Goal: Find contact information: Find contact information

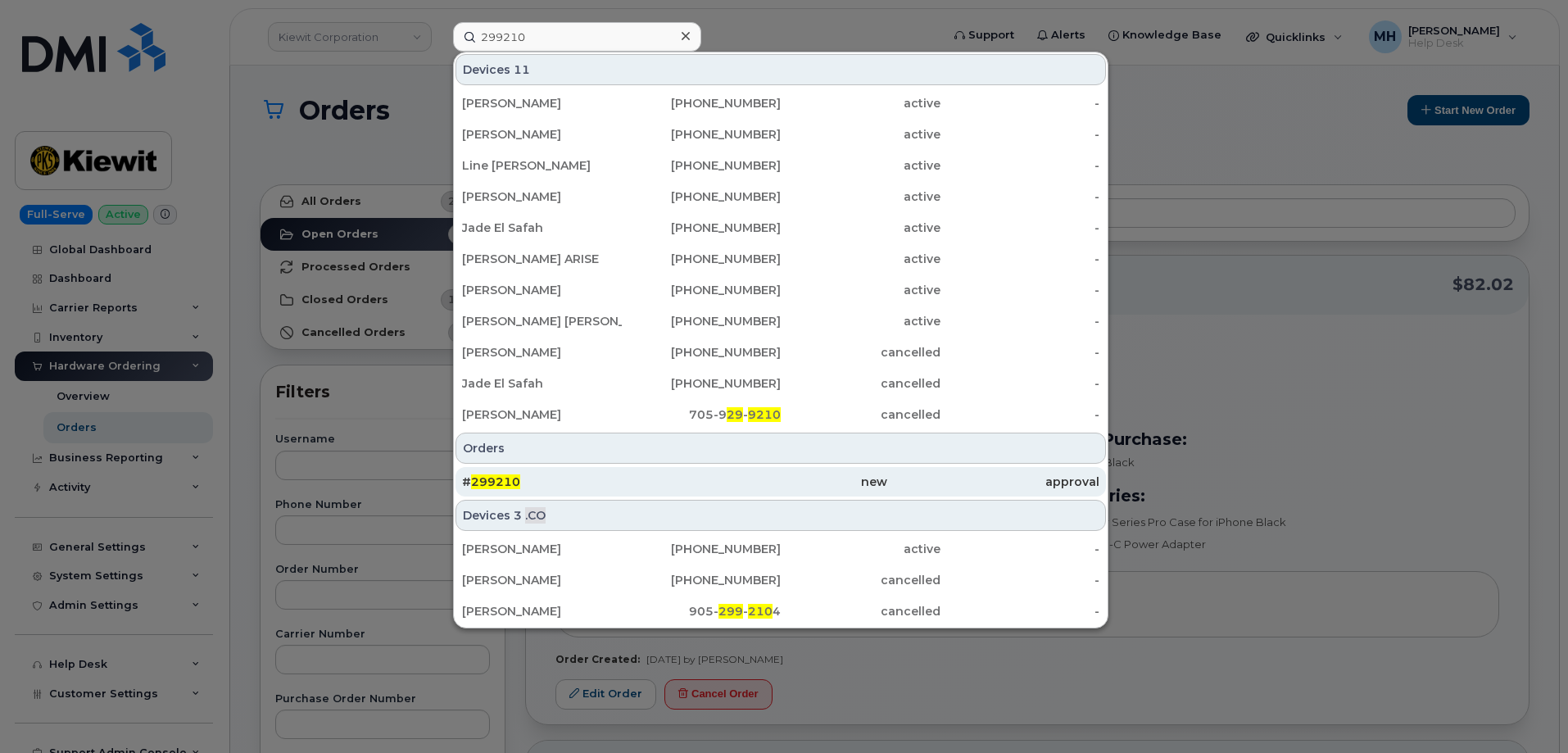
type input "299210"
click at [581, 474] on div "# 299210" at bounding box center [568, 481] width 212 height 30
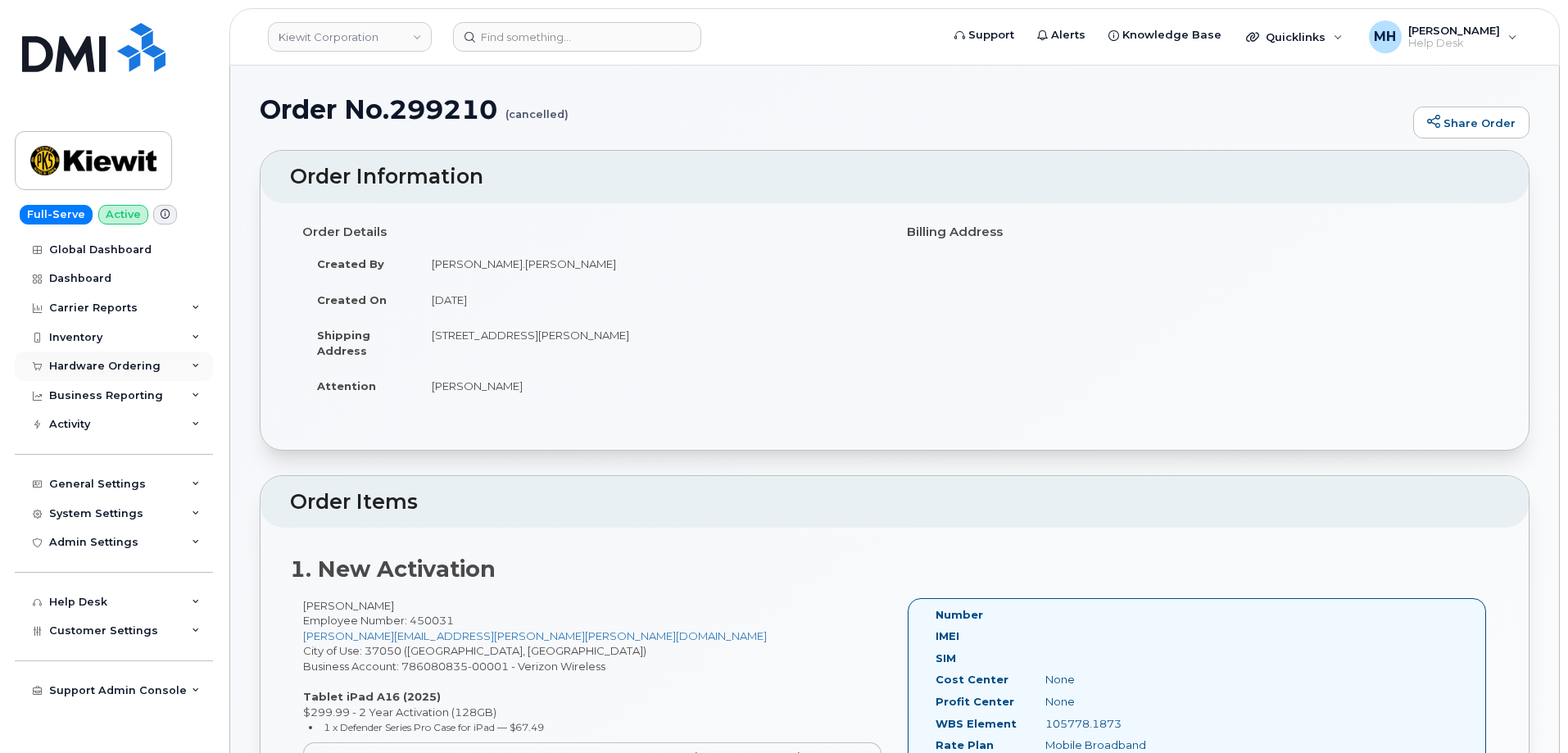
click at [120, 369] on div "Hardware Ordering" at bounding box center [105, 366] width 111 height 14
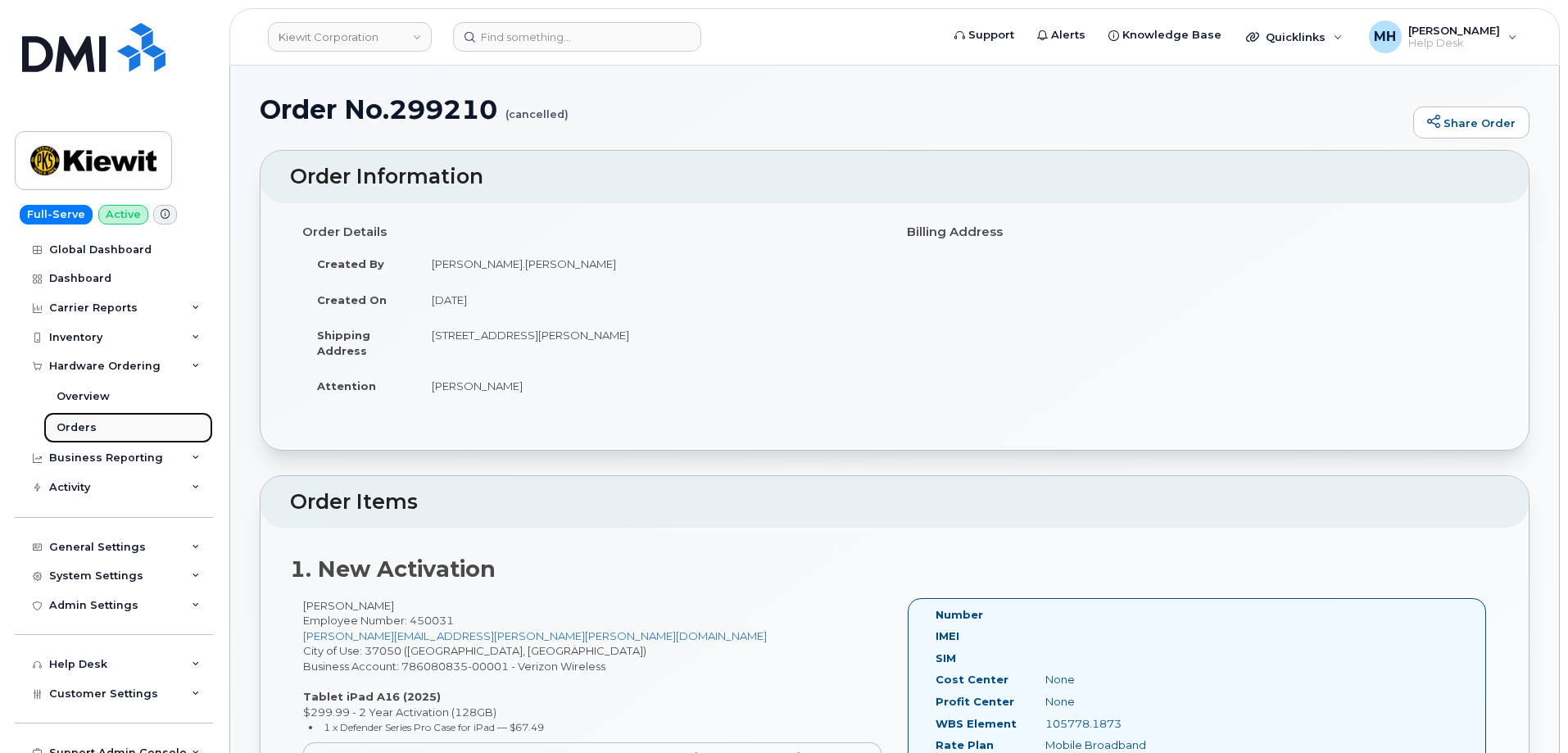
click at [96, 425] on link "Orders" at bounding box center [127, 427] width 170 height 31
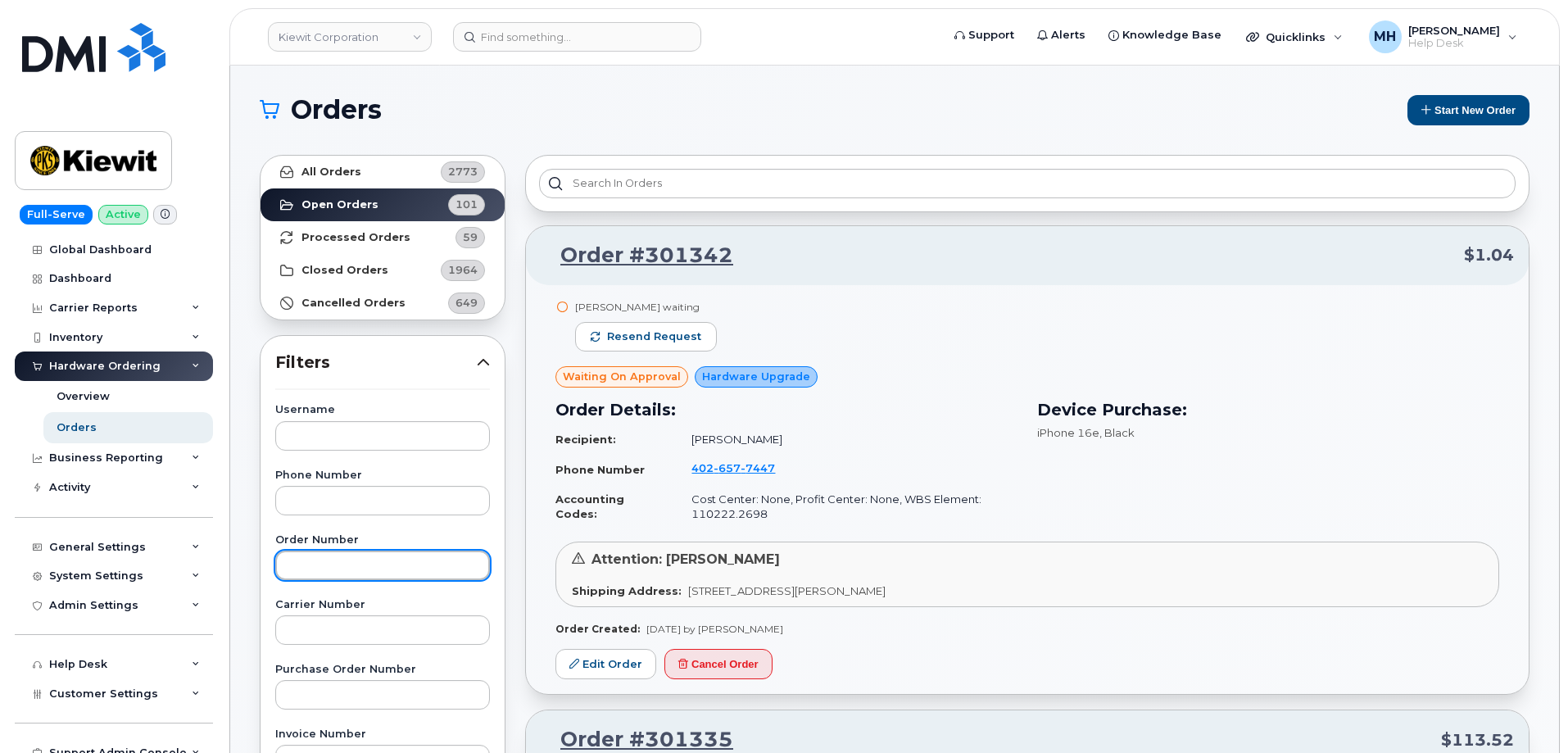
click at [368, 559] on input "text" at bounding box center [382, 565] width 214 height 30
paste input "299210"
type input "299210"
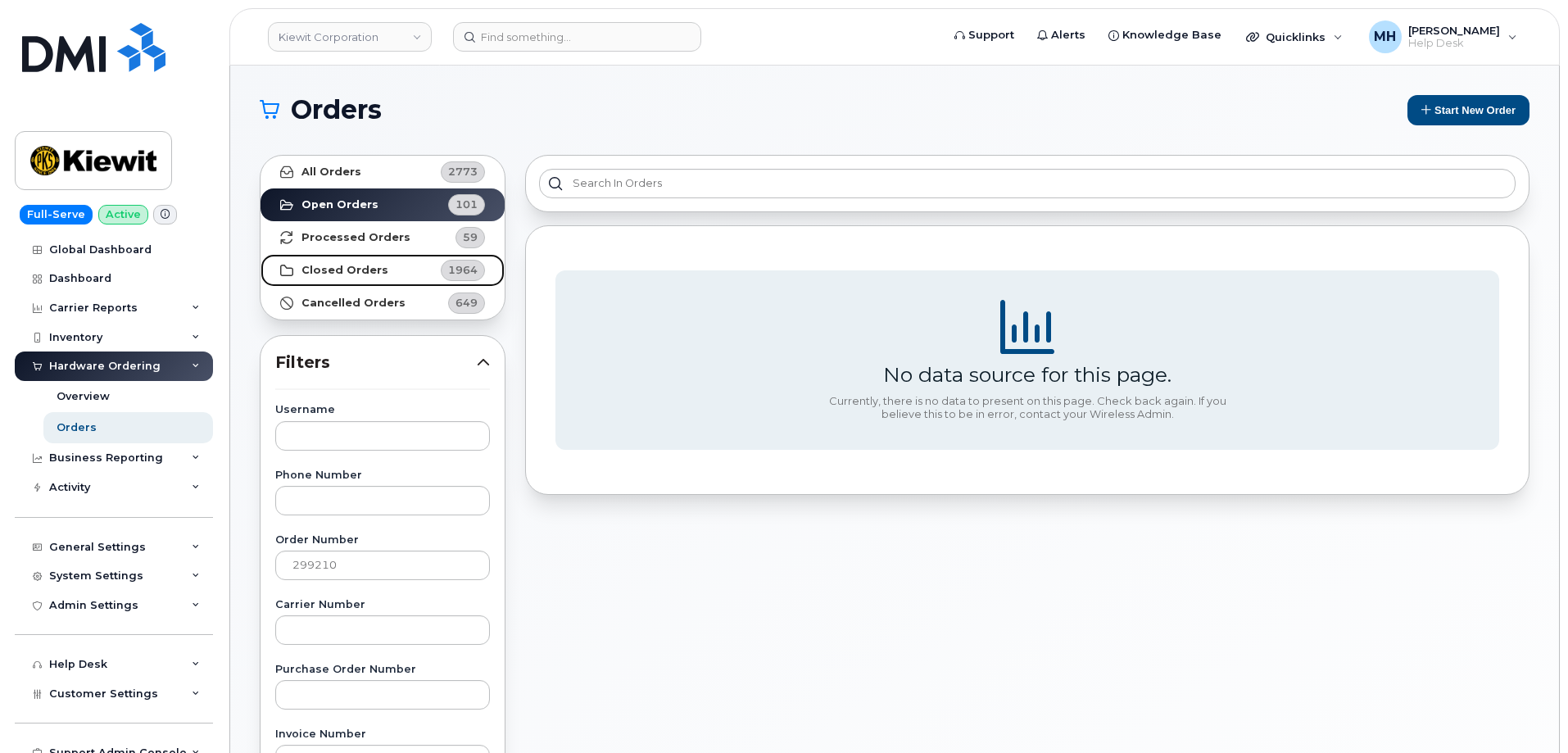
click at [360, 266] on strong "Closed Orders" at bounding box center [344, 271] width 87 height 14
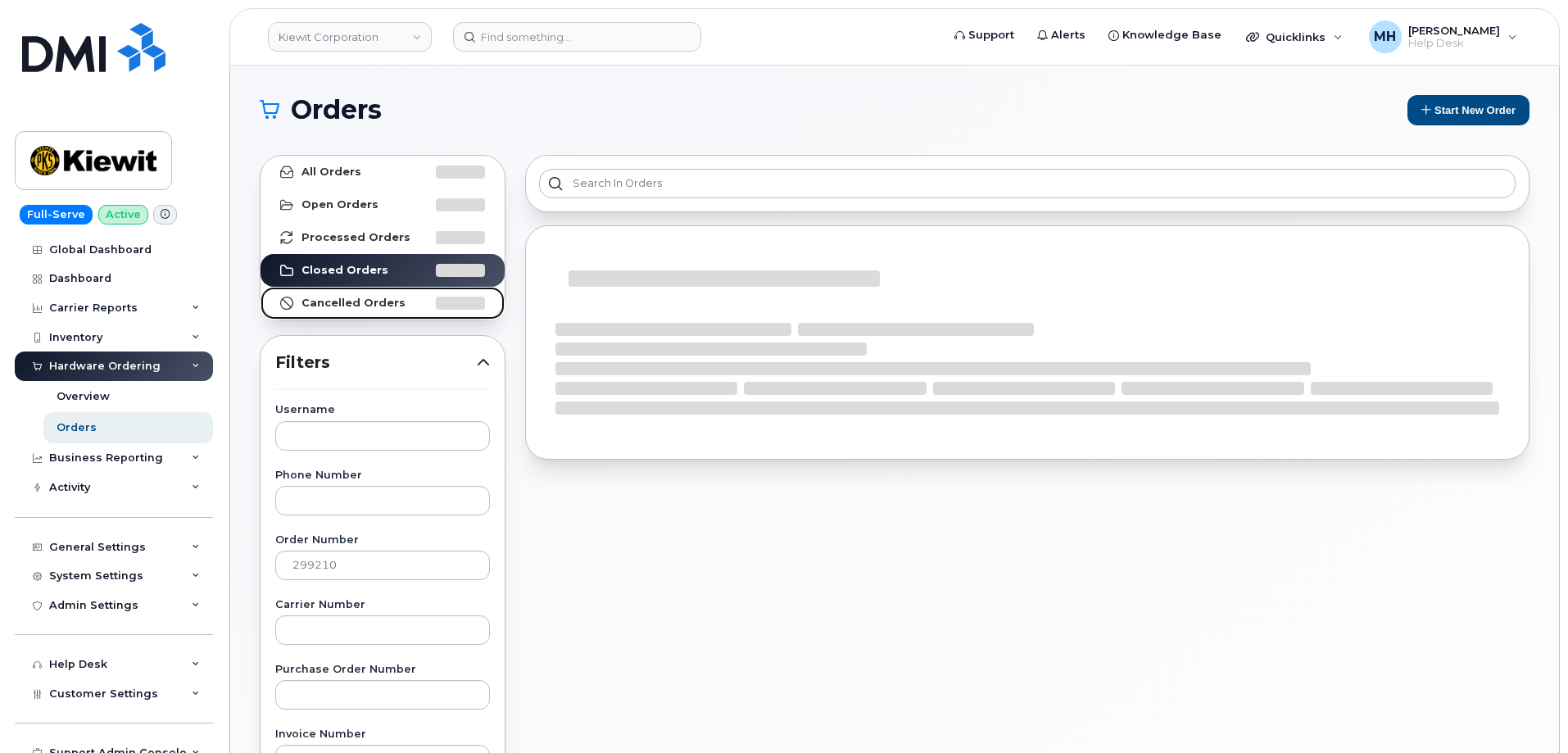
click at [357, 301] on strong "Cancelled Orders" at bounding box center [353, 303] width 104 height 14
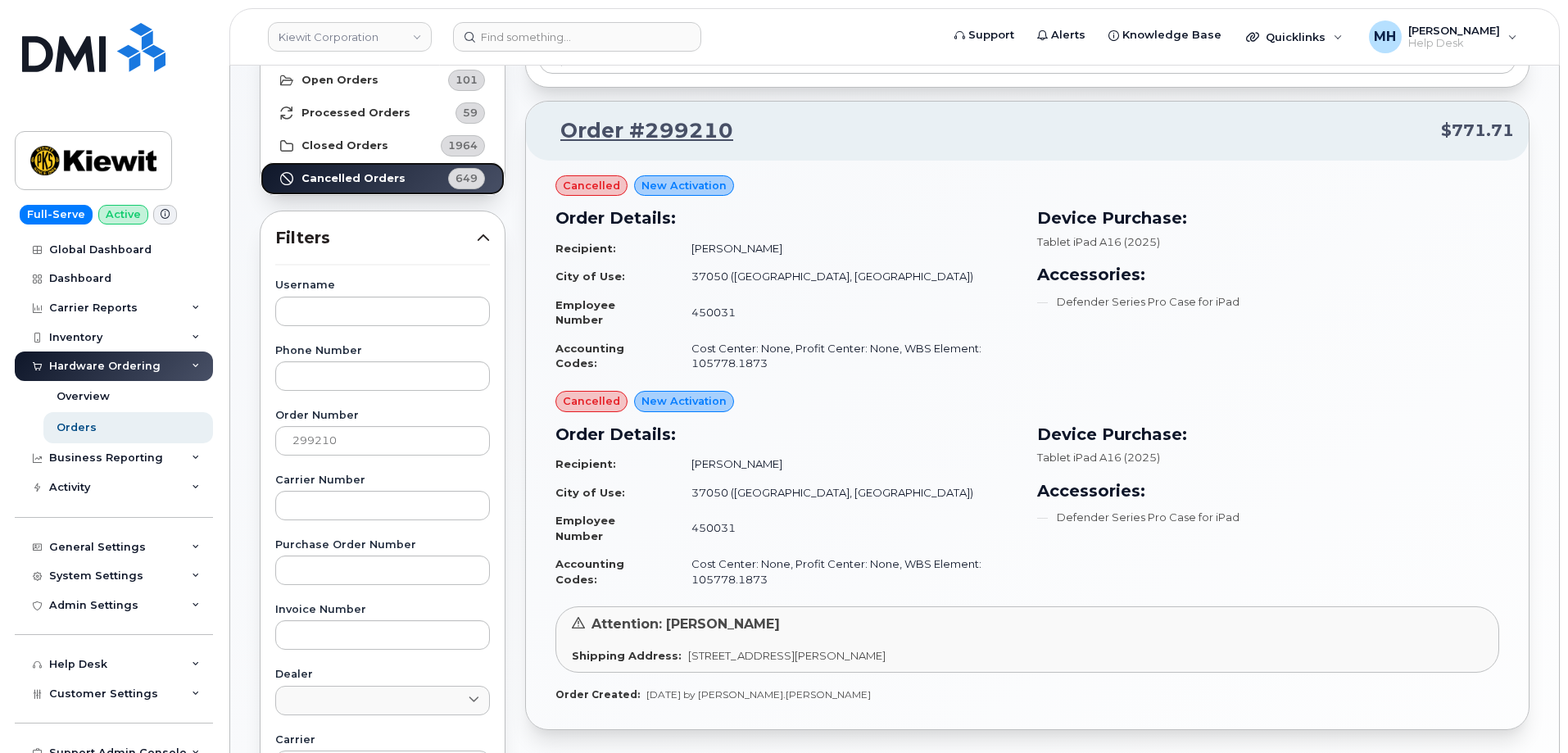
scroll to position [82, 0]
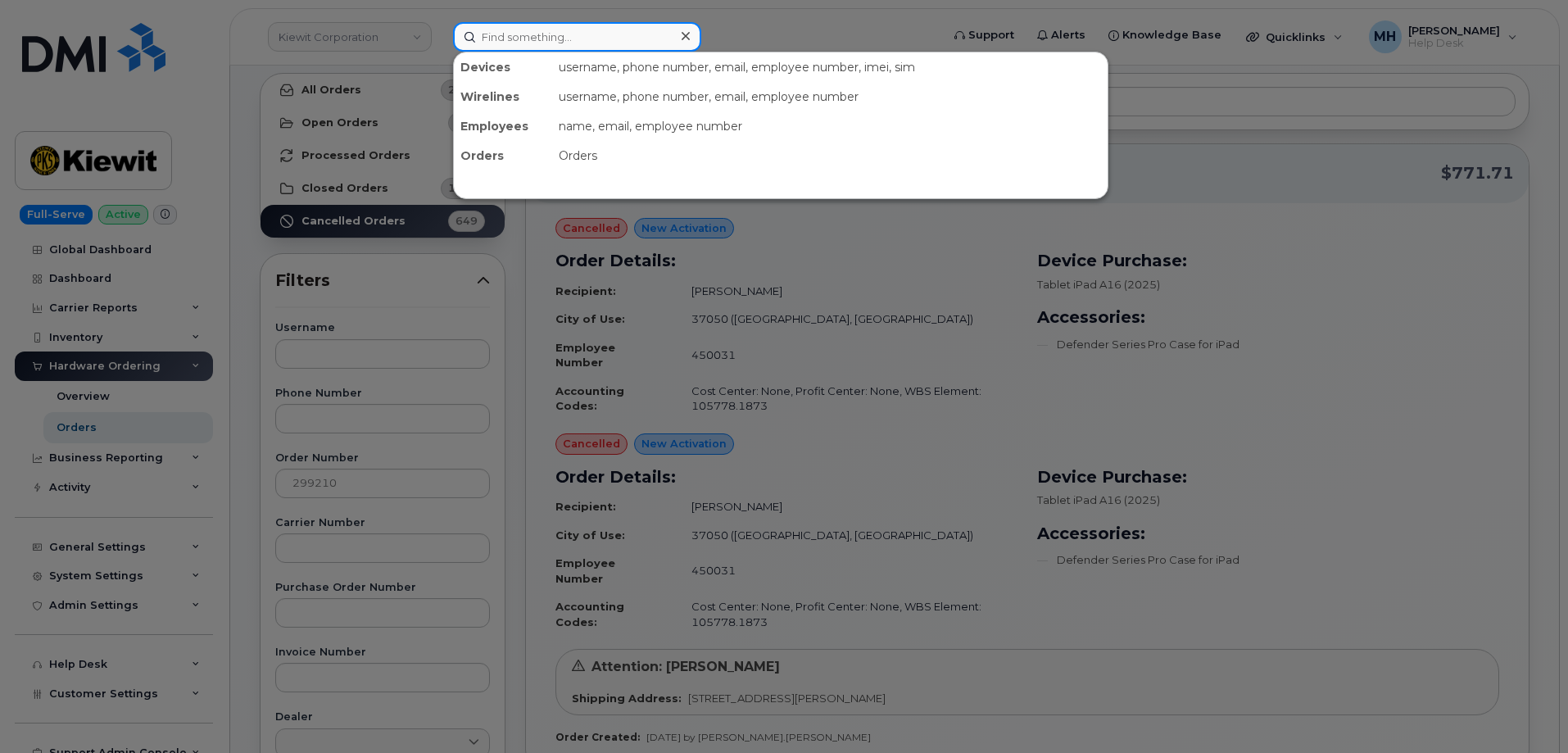
click at [565, 42] on input at bounding box center [577, 36] width 248 height 30
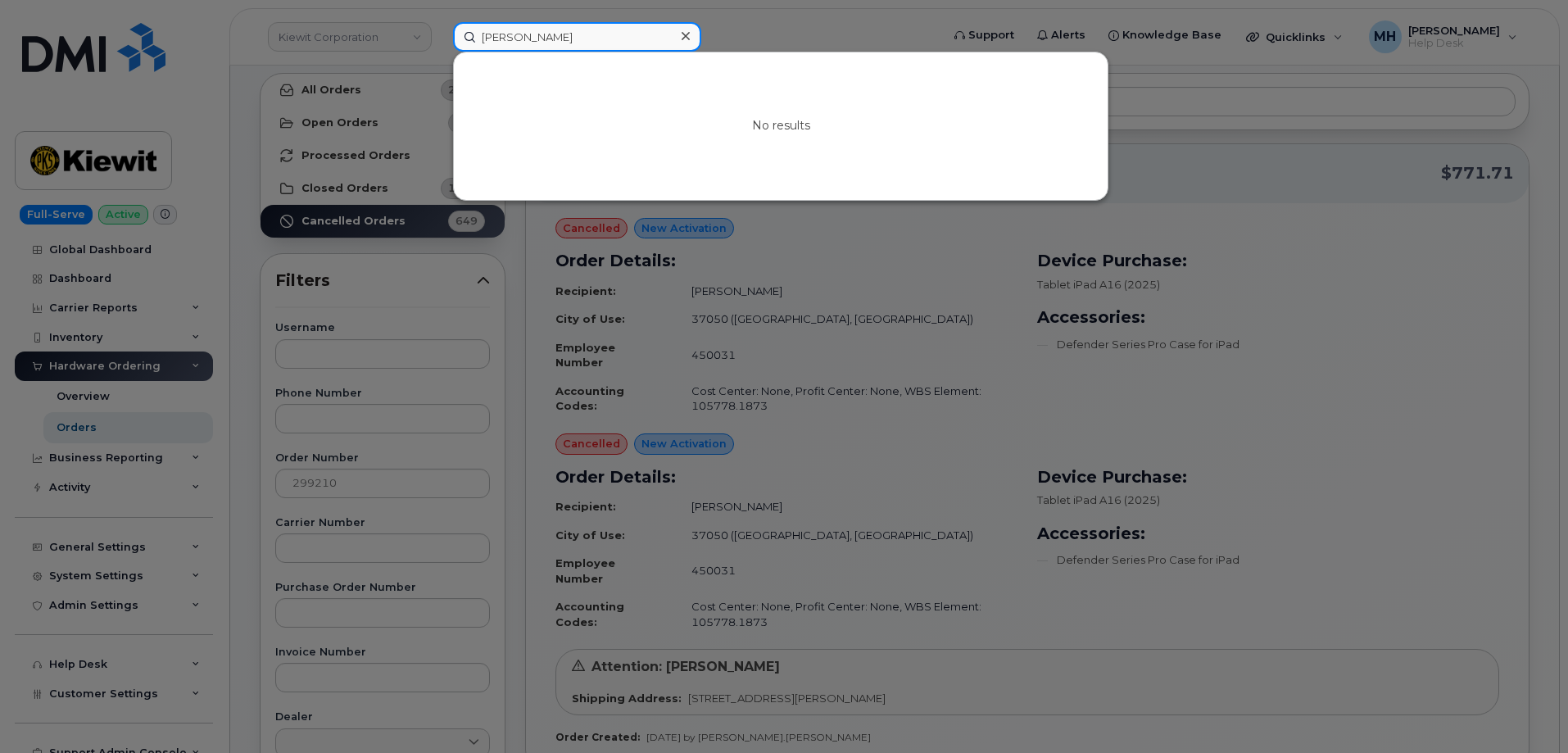
drag, startPoint x: 565, startPoint y: 42, endPoint x: 400, endPoint y: 28, distance: 165.6
click at [440, 28] on div "[PERSON_NAME] No results" at bounding box center [691, 36] width 503 height 30
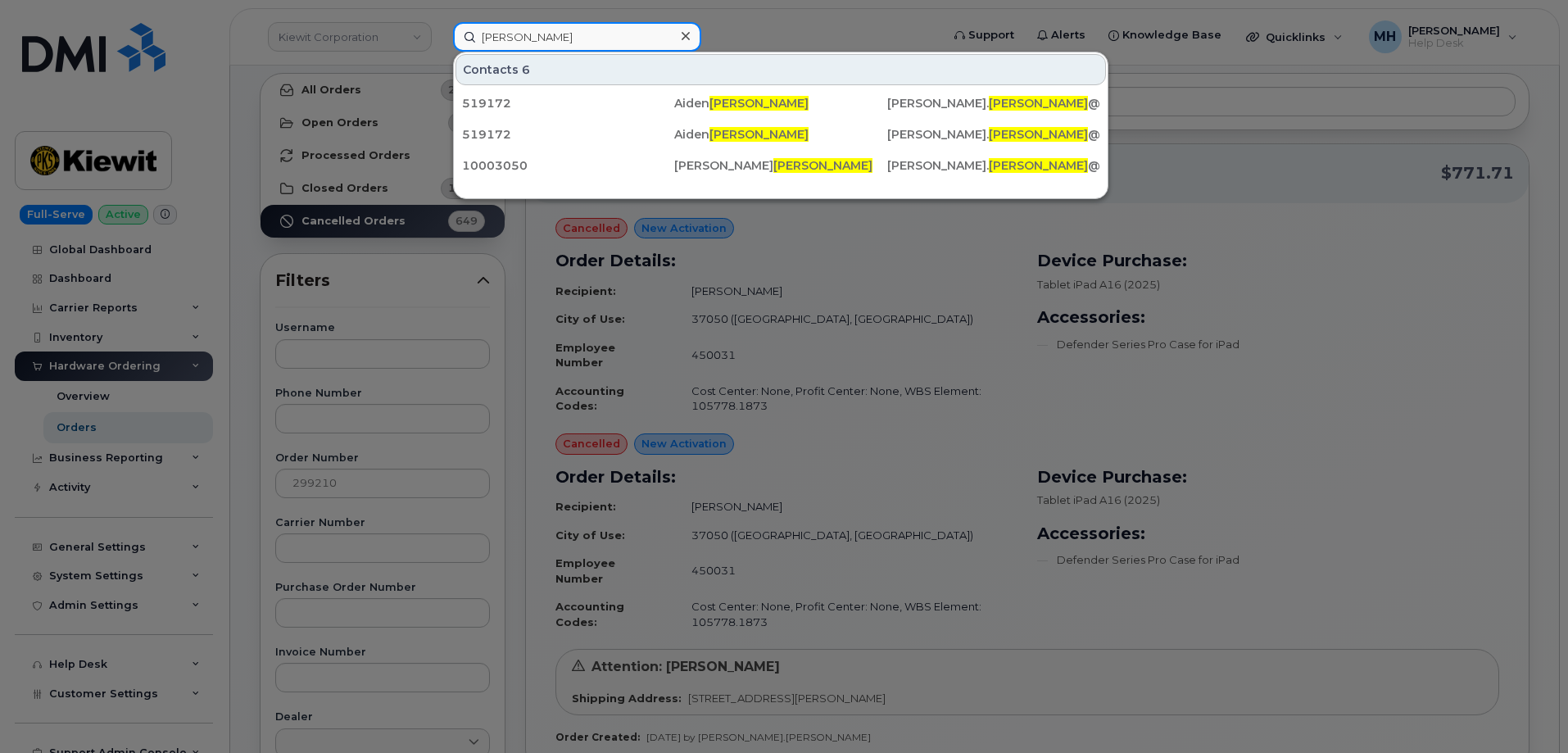
drag, startPoint x: 496, startPoint y: 26, endPoint x: 453, endPoint y: 26, distance: 43.0
click at [453, 26] on div "[PERSON_NAME]" at bounding box center [577, 36] width 248 height 30
paste input "372502"
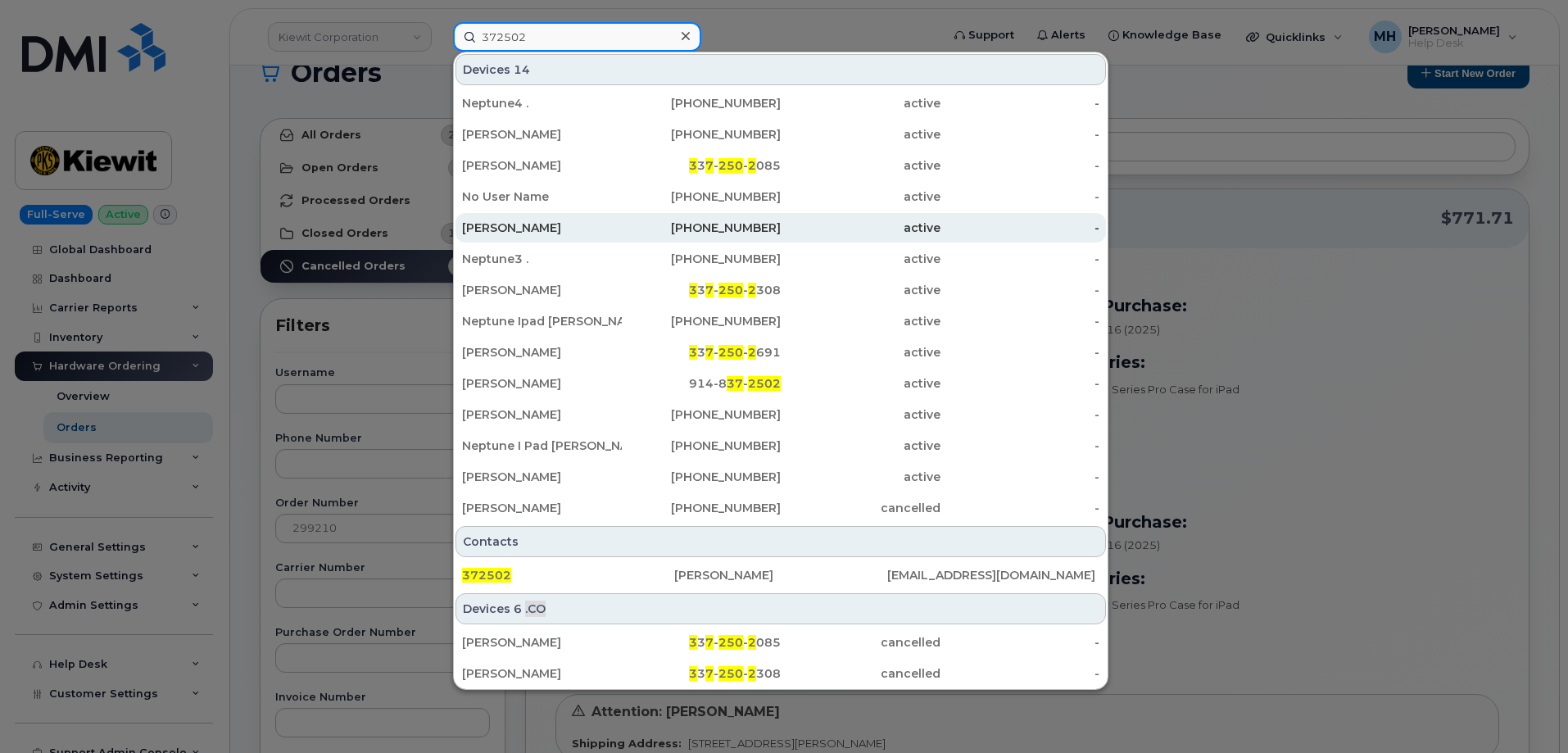
scroll to position [0, 0]
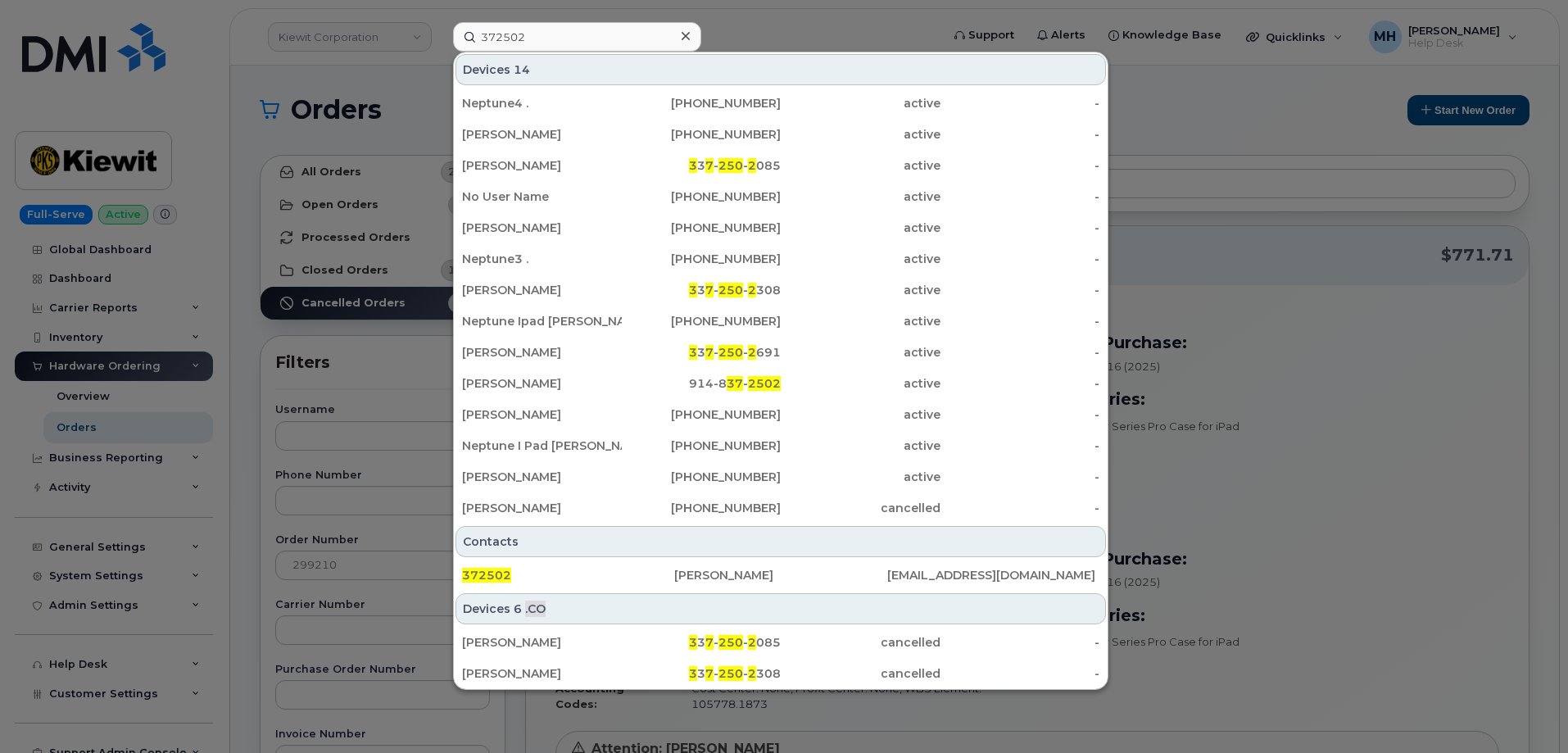
drag, startPoint x: 533, startPoint y: 55, endPoint x: 550, endPoint y: 44, distance: 20.2
click at [534, 53] on div "Devices 14 Neptune4 . [PHONE_NUMBER] active - [PERSON_NAME] [PHONE_NUMBER] acti…" at bounding box center [781, 288] width 654 height 472
paste input "[PERSON_NAME]"
drag, startPoint x: 552, startPoint y: 42, endPoint x: 431, endPoint y: 40, distance: 121.0
click at [440, 40] on div "[PERSON_NAME] 14 Neptune4 . [PHONE_NUMBER] active - [PERSON_NAME] [PHONE_NUMBER…" at bounding box center [691, 36] width 503 height 30
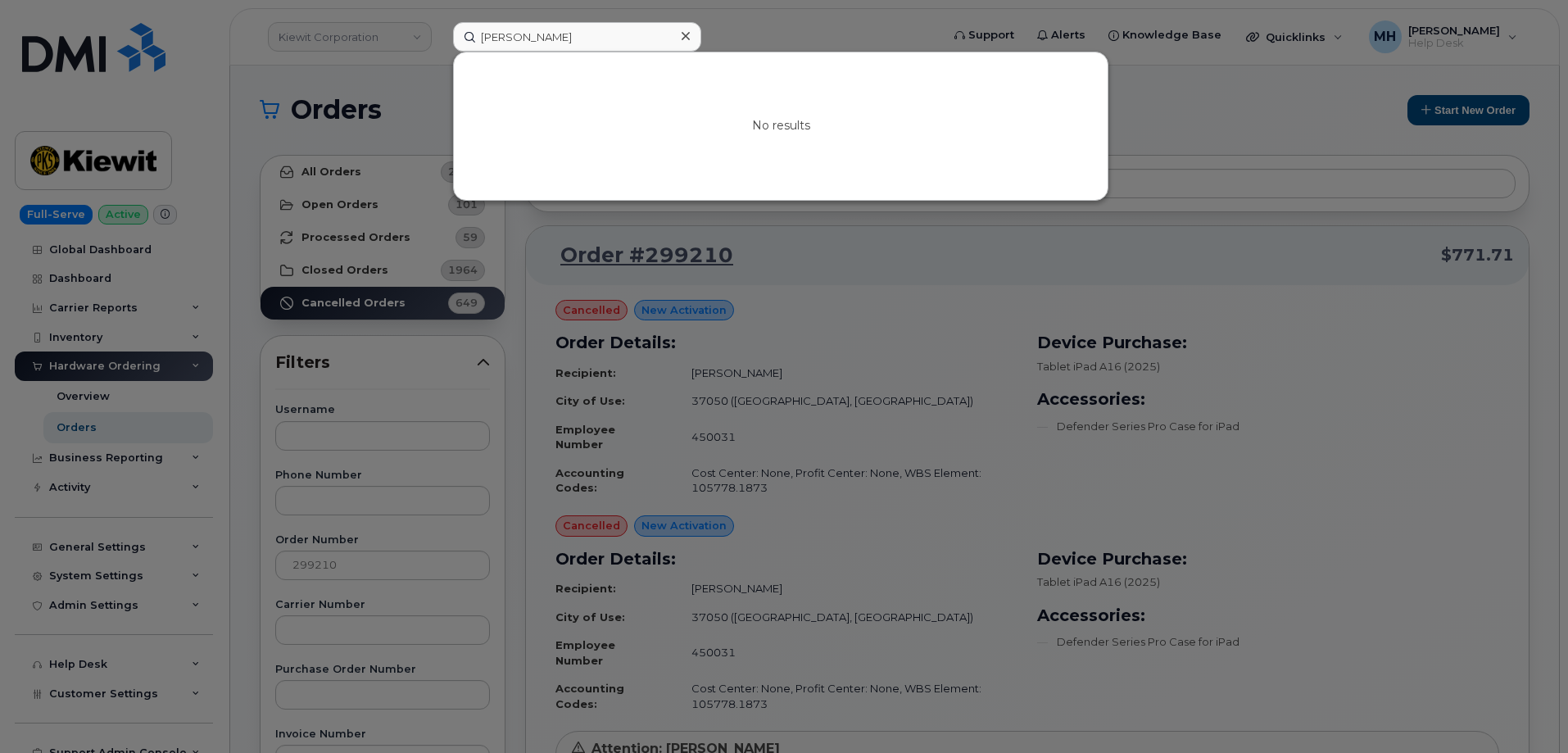
click at [867, 263] on div at bounding box center [784, 376] width 1568 height 753
drag, startPoint x: 636, startPoint y: 38, endPoint x: 429, endPoint y: 37, distance: 207.0
click at [440, 37] on div "[PERSON_NAME] No results" at bounding box center [691, 36] width 503 height 30
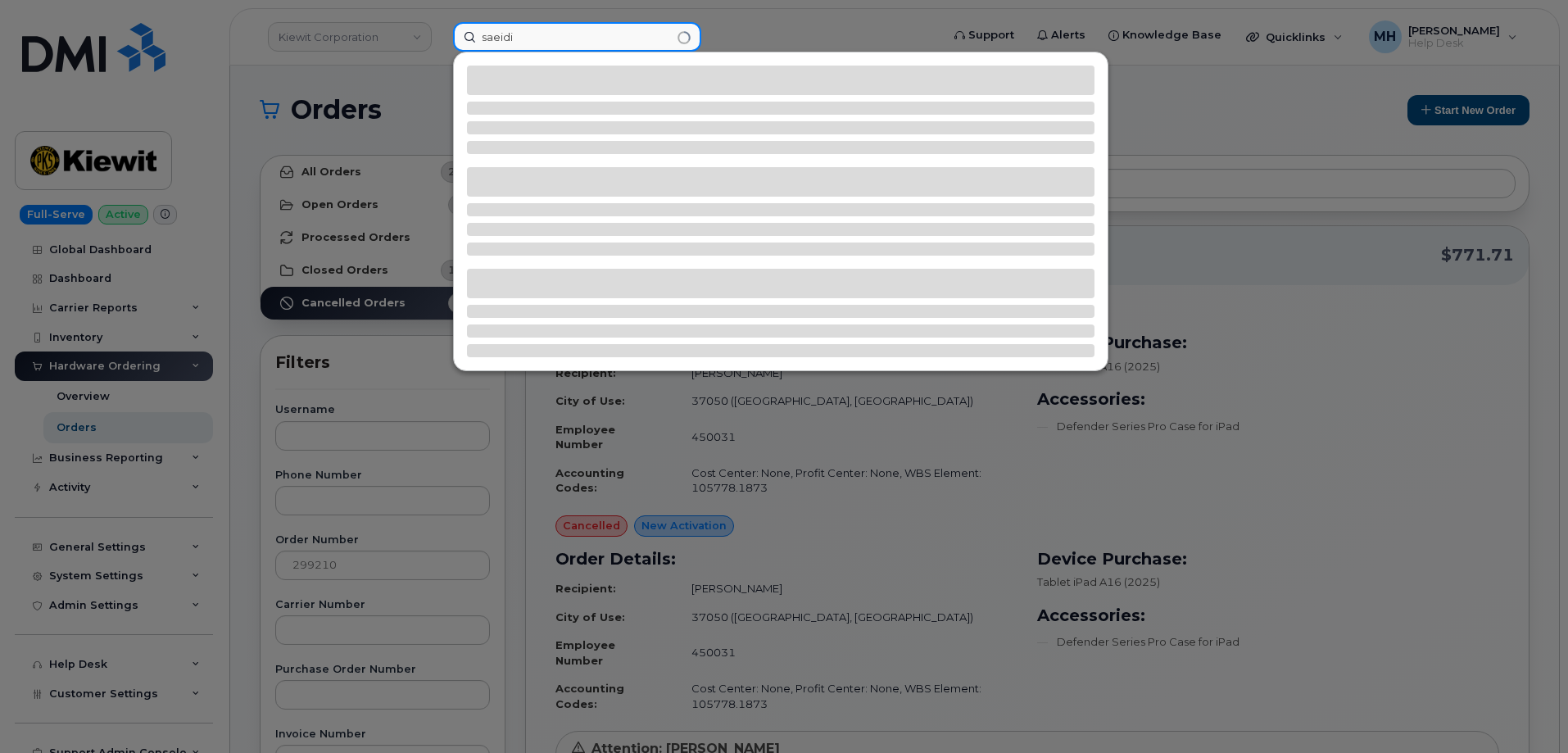
type input "saeidi"
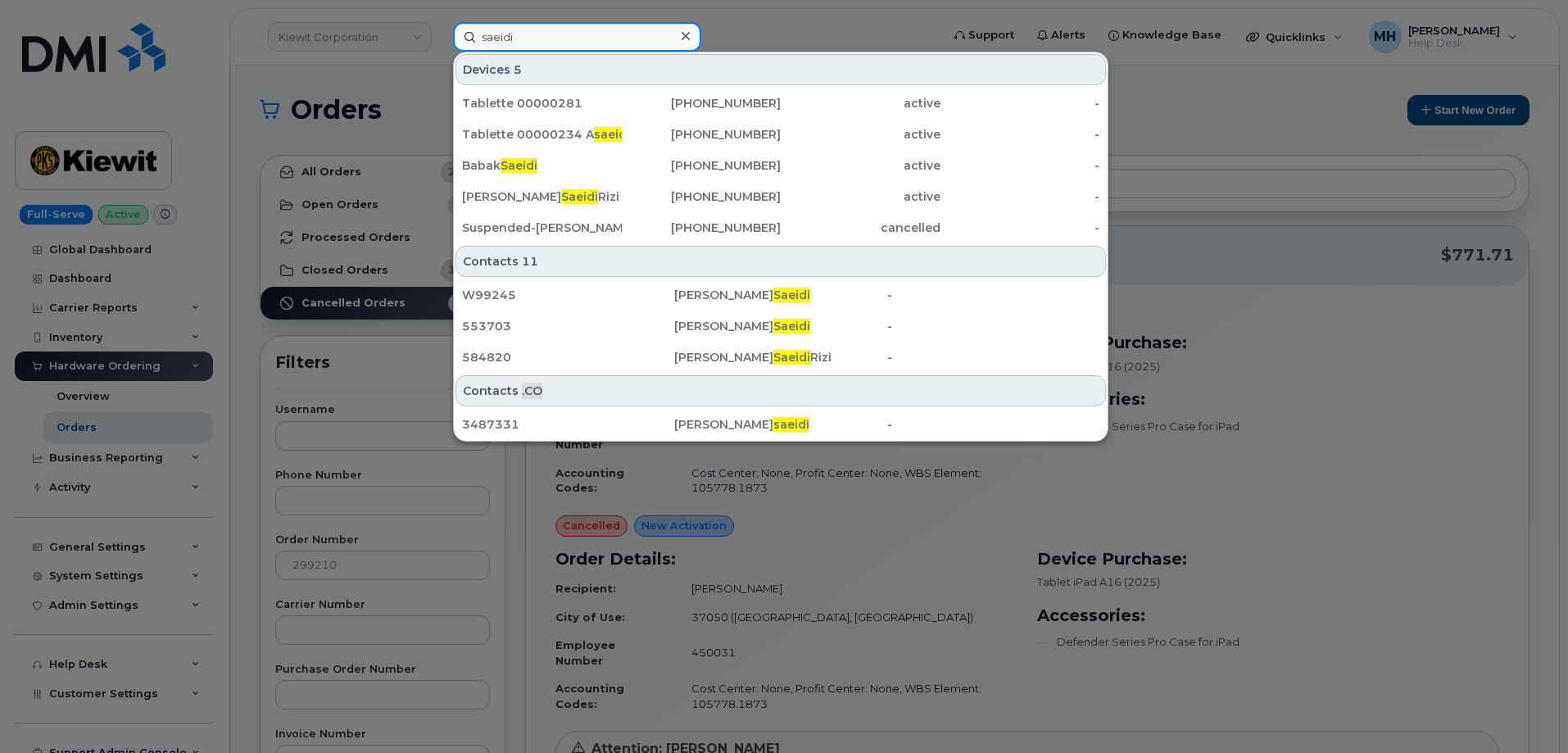
drag, startPoint x: 540, startPoint y: 37, endPoint x: 473, endPoint y: 37, distance: 67.0
click at [473, 37] on input "saeidi" at bounding box center [577, 36] width 248 height 30
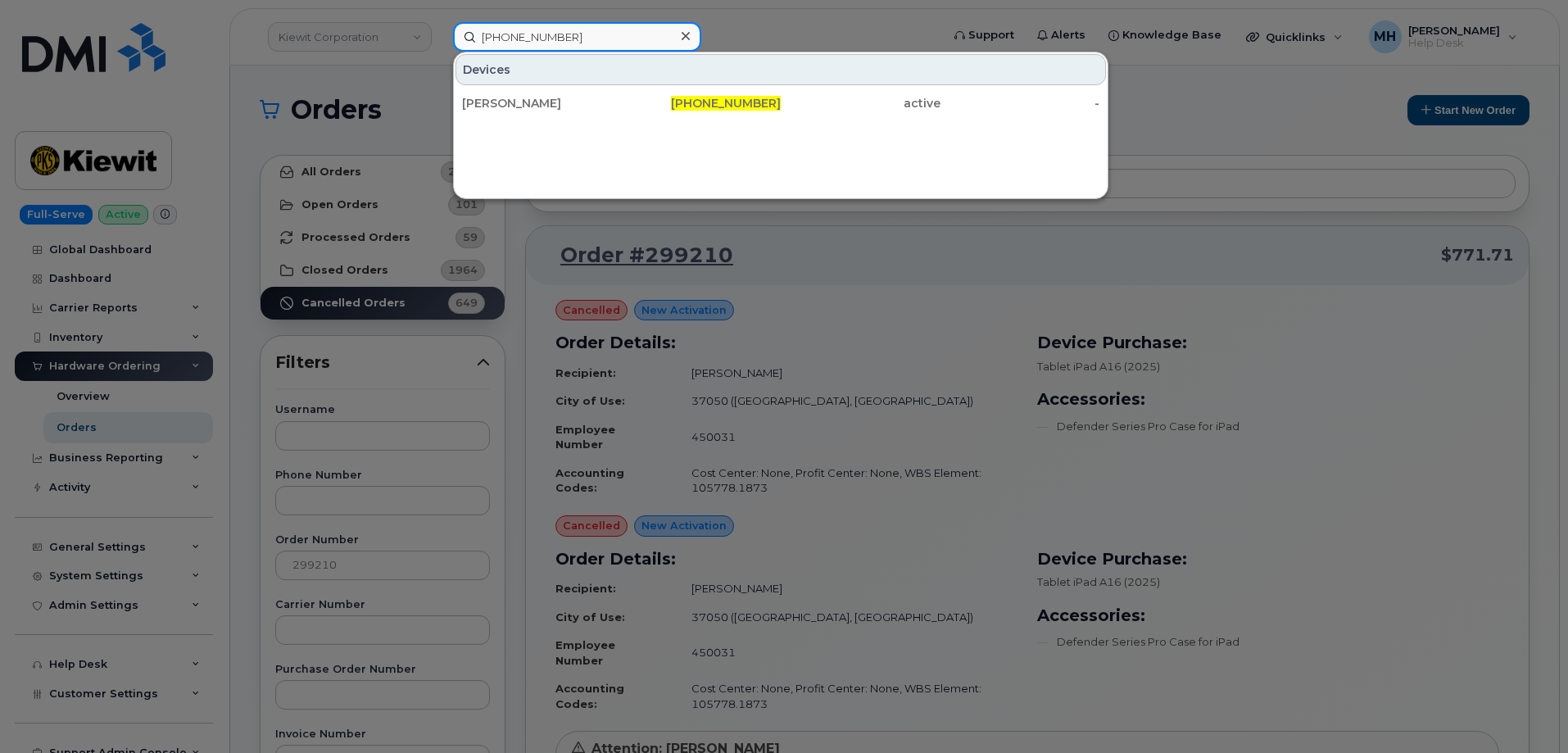
type input "[PHONE_NUMBER]"
click at [574, 94] on div "[PERSON_NAME]" at bounding box center [542, 103] width 160 height 30
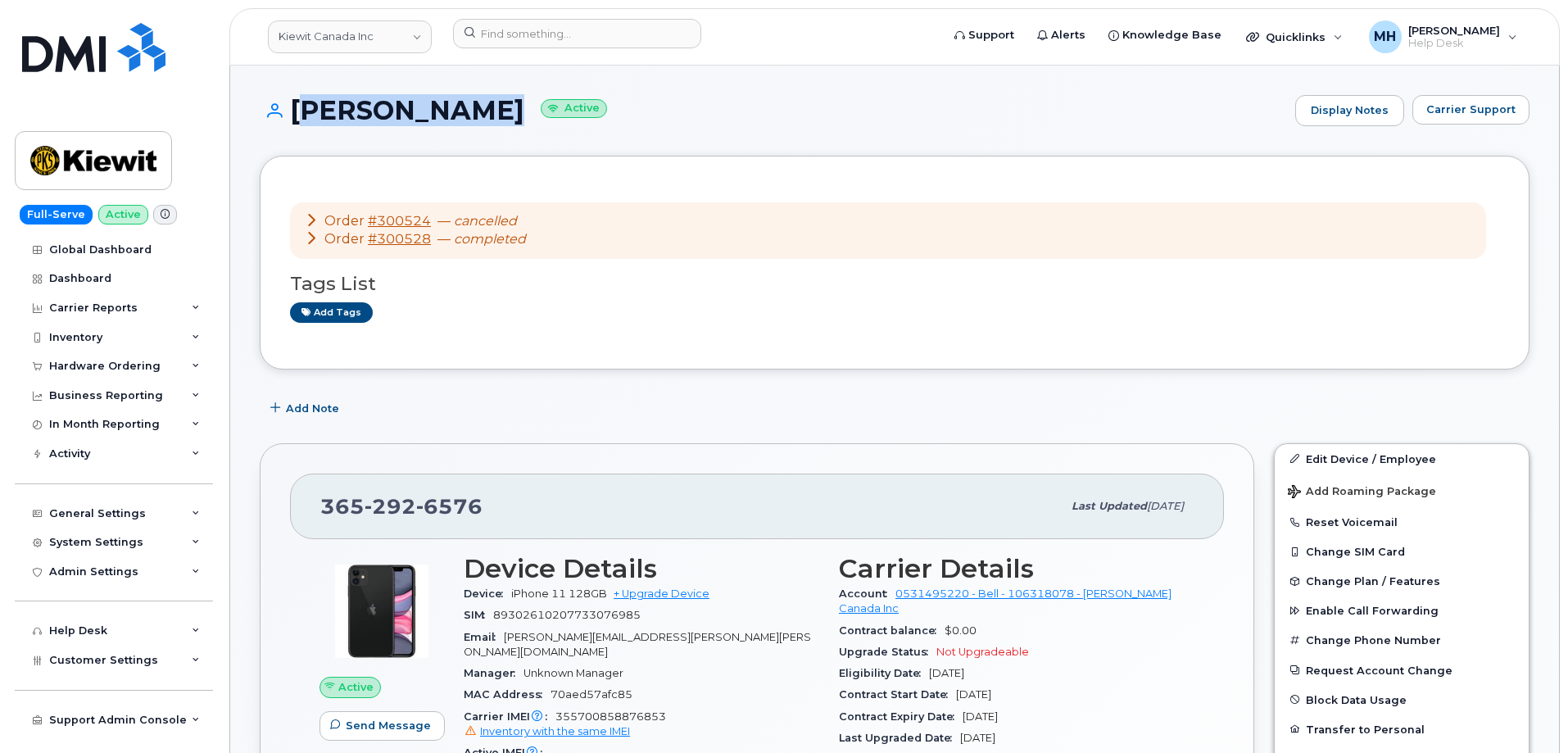
drag, startPoint x: 473, startPoint y: 109, endPoint x: 296, endPoint y: 108, distance: 177.0
click at [296, 108] on h1 "Babak Saeidi Active" at bounding box center [773, 111] width 1027 height 29
copy h1 "[PERSON_NAME]"
drag, startPoint x: 405, startPoint y: 515, endPoint x: 267, endPoint y: 515, distance: 138.0
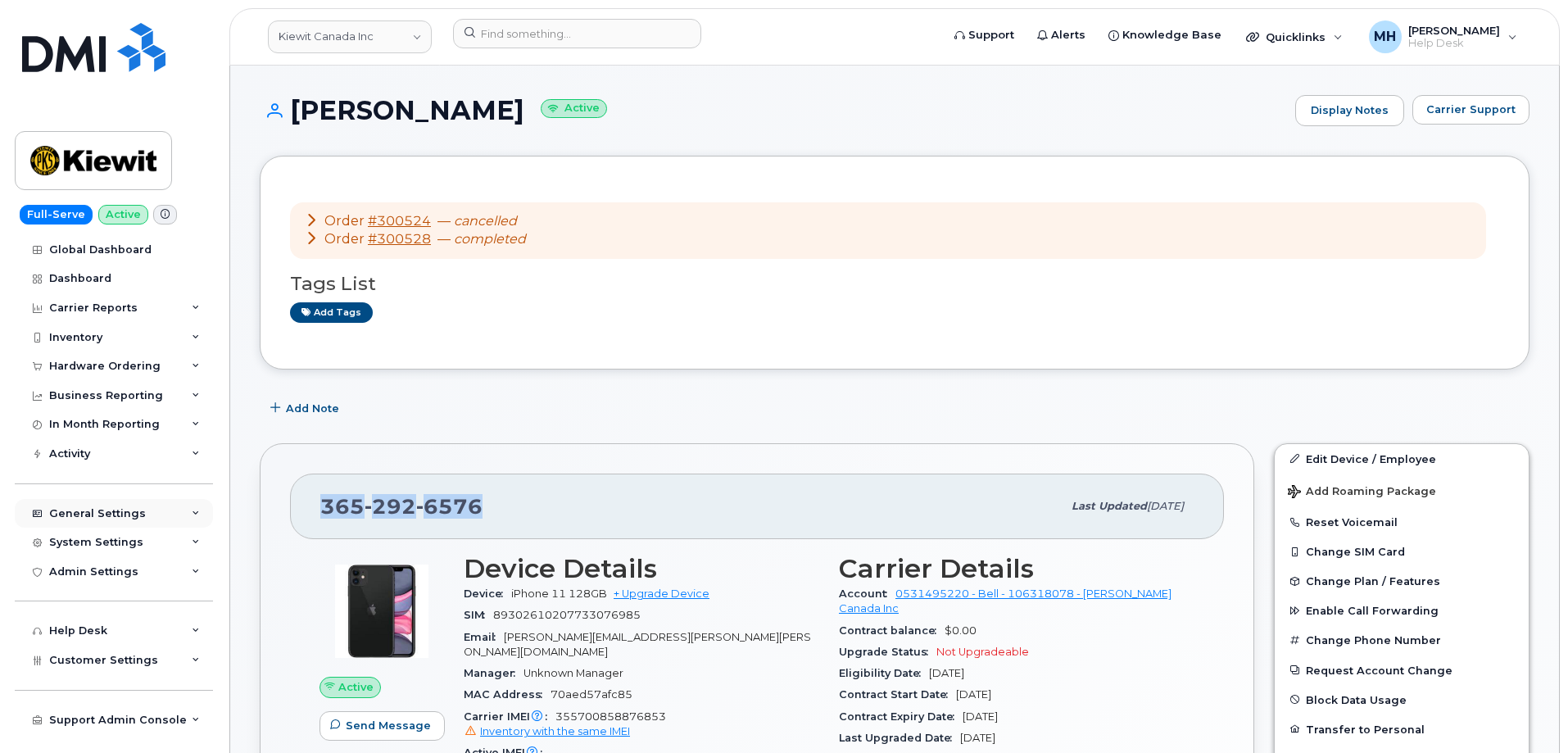
copy span "365 292 6576"
click at [1479, 99] on button "Carrier Support" at bounding box center [1471, 110] width 117 height 30
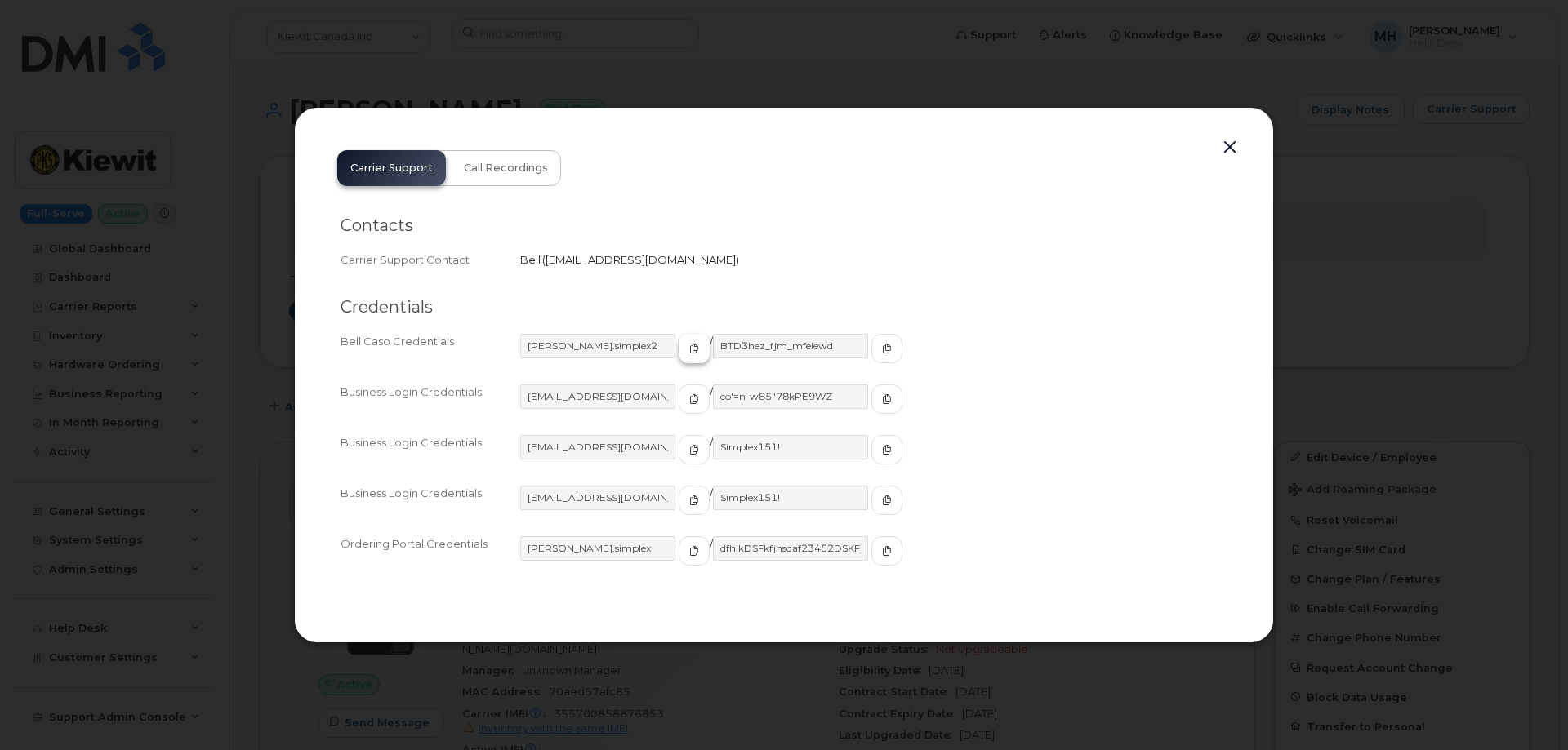
click at [689, 346] on icon "button" at bounding box center [694, 349] width 10 height 10
click at [880, 353] on span "button" at bounding box center [887, 348] width 14 height 14
click at [1235, 146] on button "button" at bounding box center [1229, 147] width 24 height 23
